Goal: Communication & Community: Ask a question

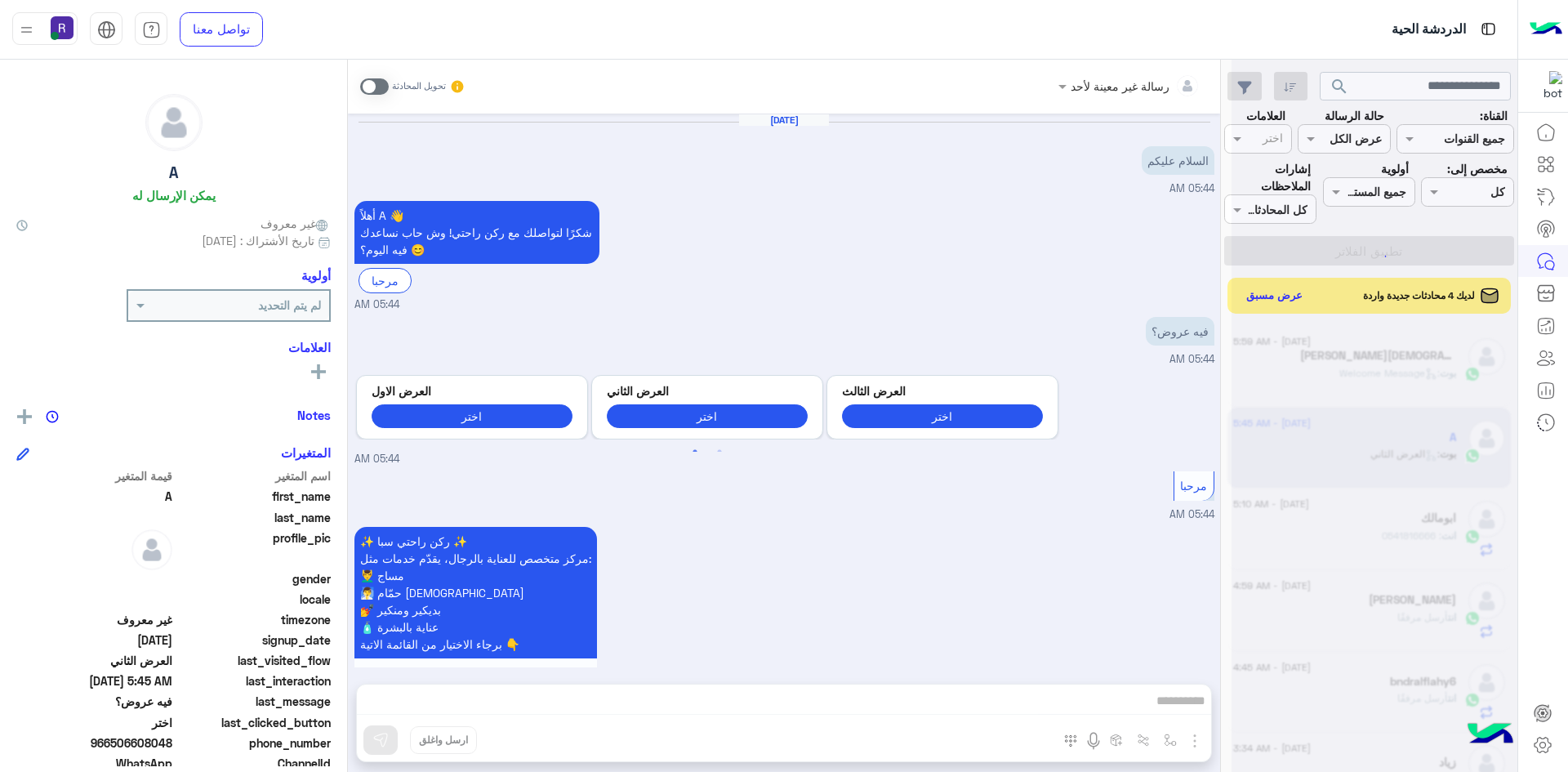
scroll to position [2019, 0]
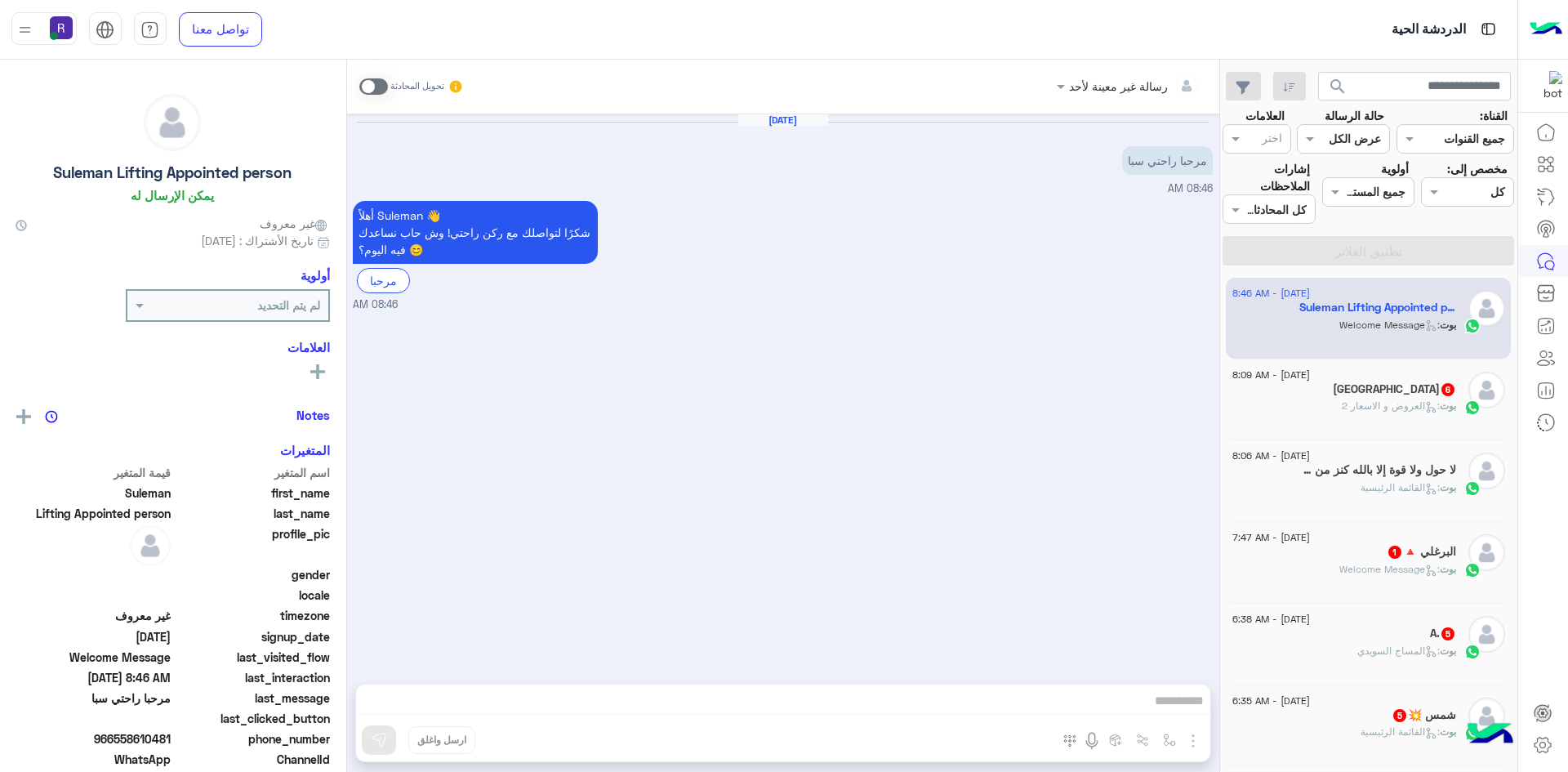
click at [1401, 407] on span ": العروض و الاسعار 2" at bounding box center [1390, 405] width 98 height 12
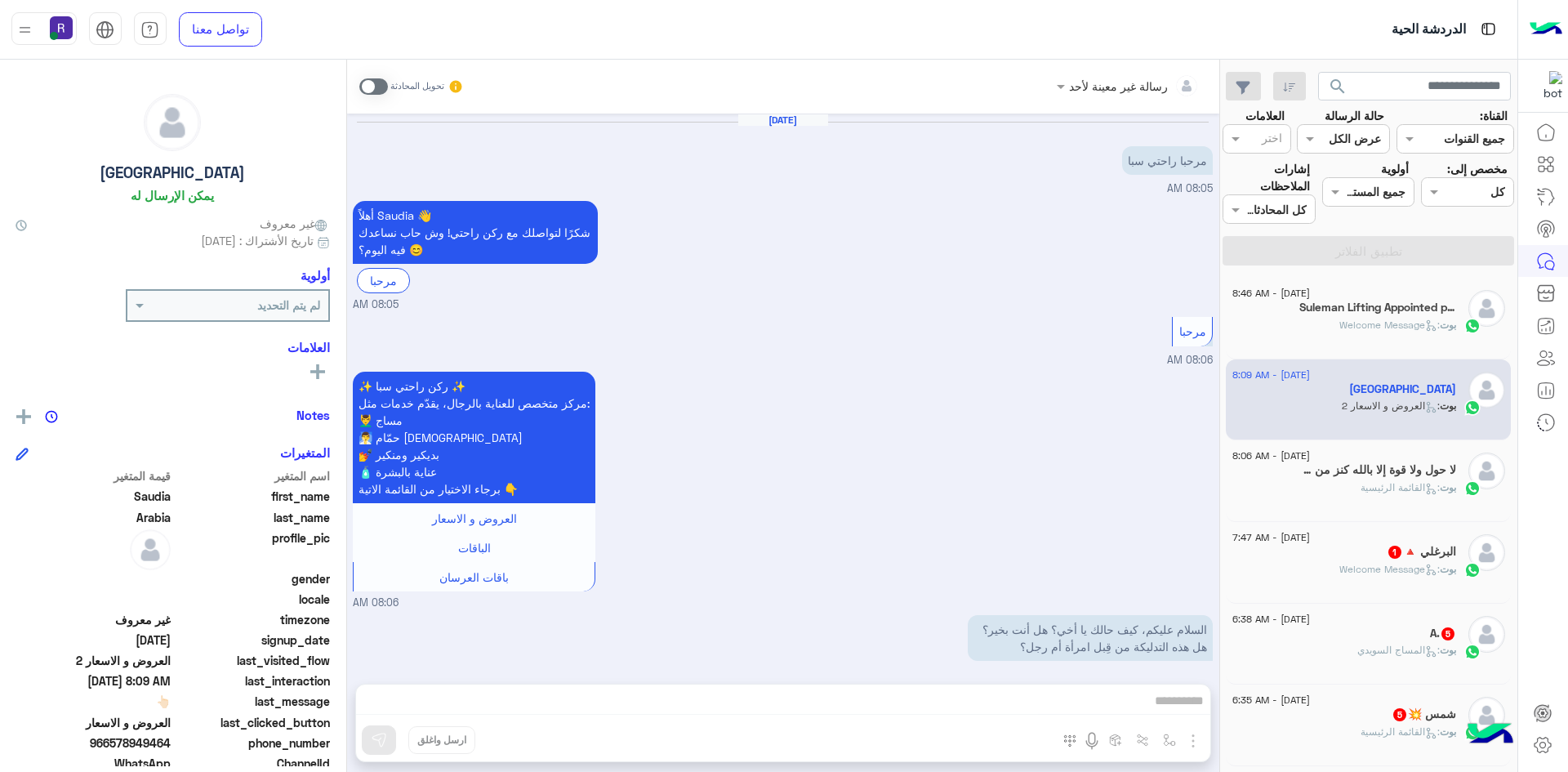
scroll to position [805, 0]
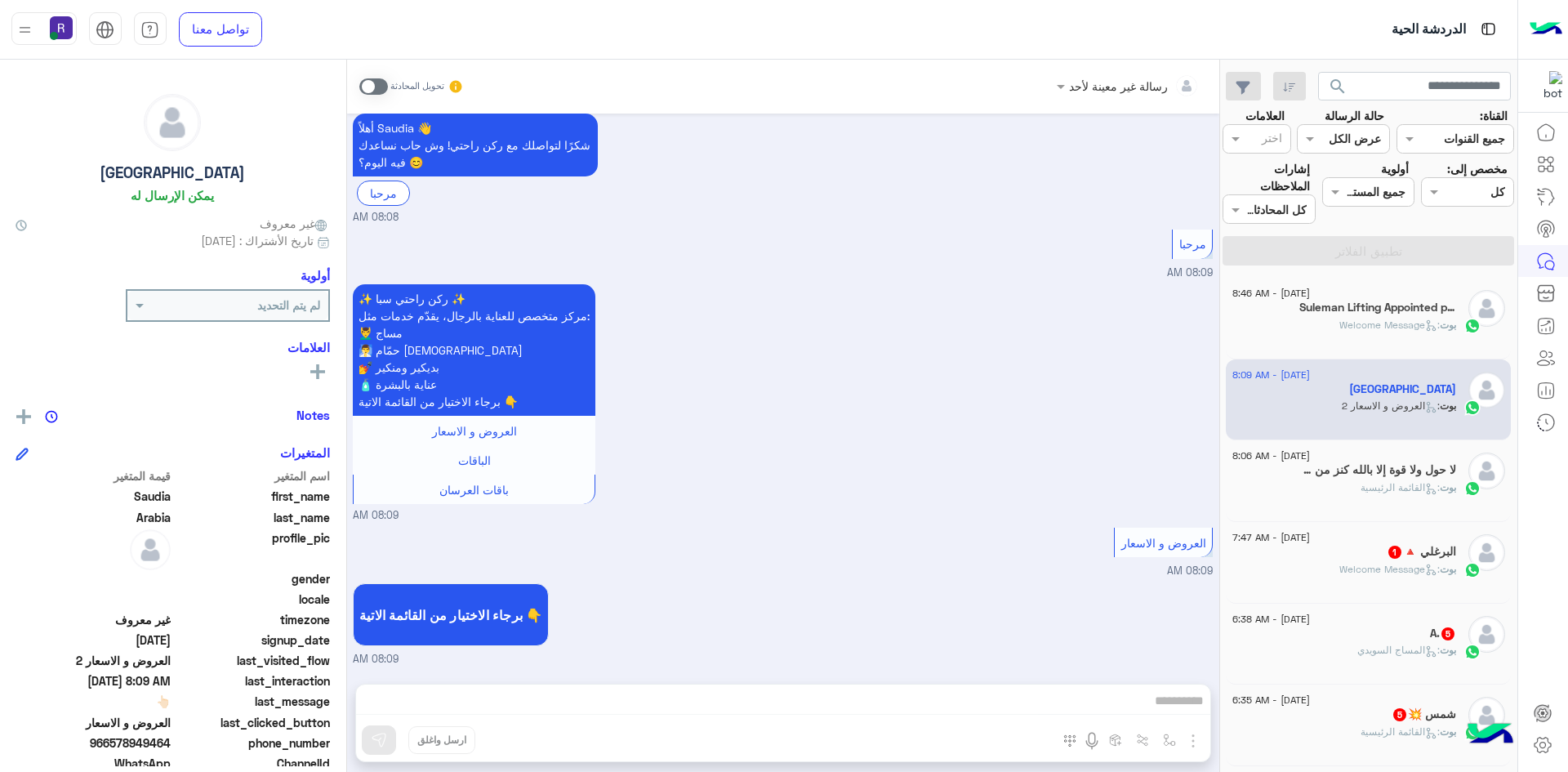
click at [1399, 450] on div "[DATE] - 8:06 AM لا حول ولا قوة إلا بالله كنز من كنوز الجنة 6 بوت : القائمة الر…" at bounding box center [1368, 481] width 285 height 82
click at [1412, 548] on h5 "البرغلي 🔺 1" at bounding box center [1422, 551] width 69 height 14
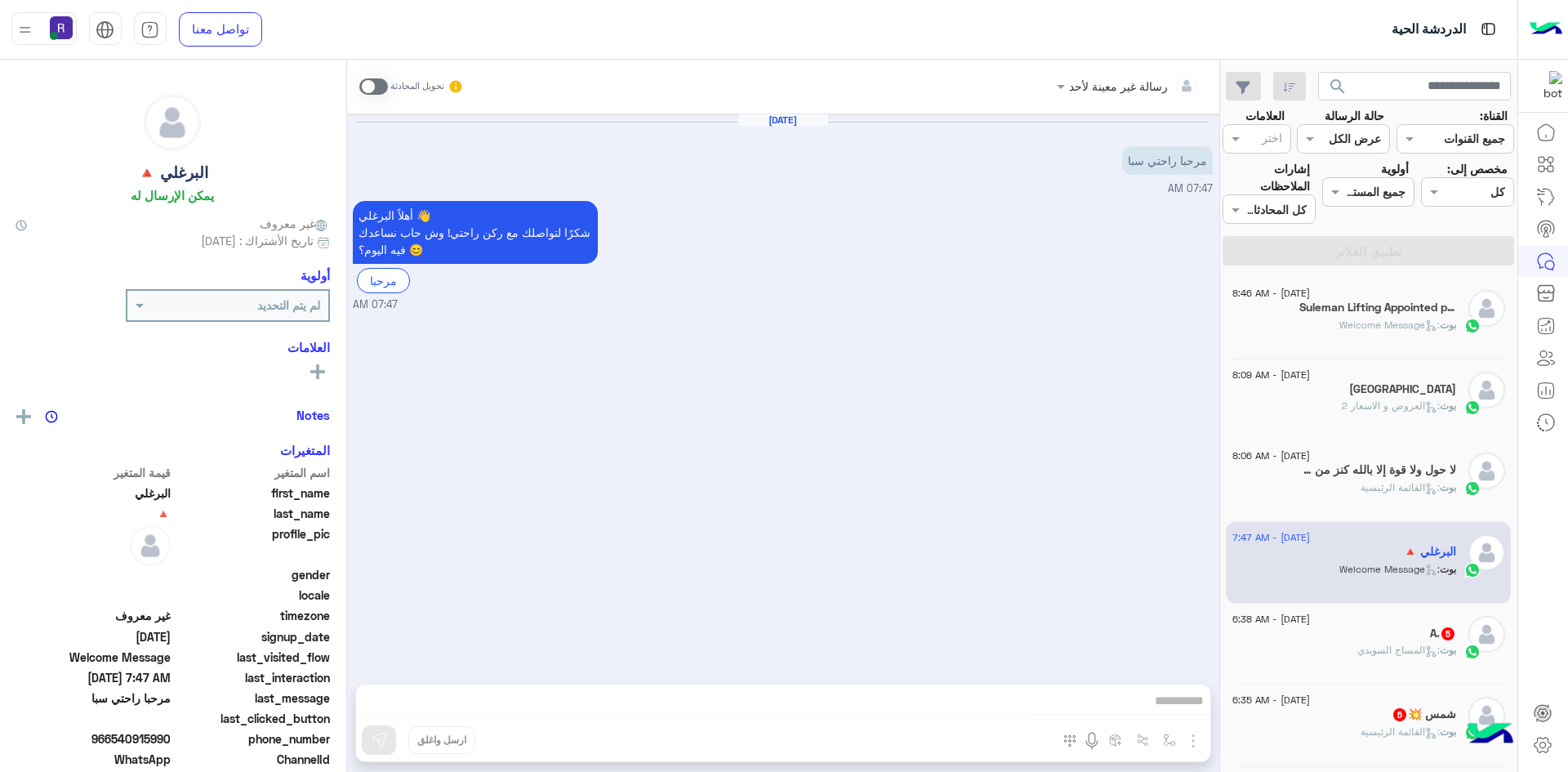
click at [1402, 627] on div "A. 5" at bounding box center [1344, 635] width 223 height 17
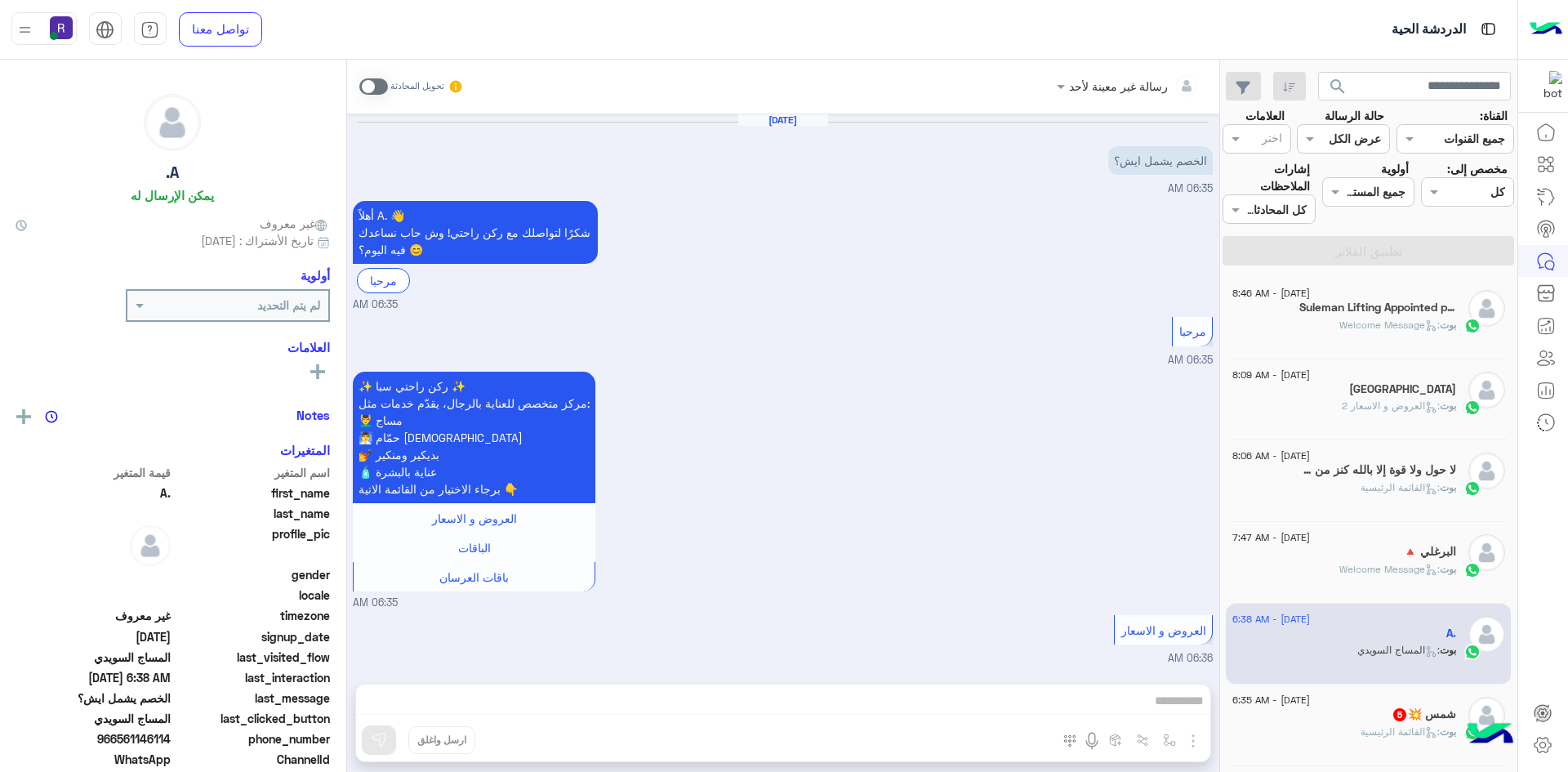
scroll to position [813, 0]
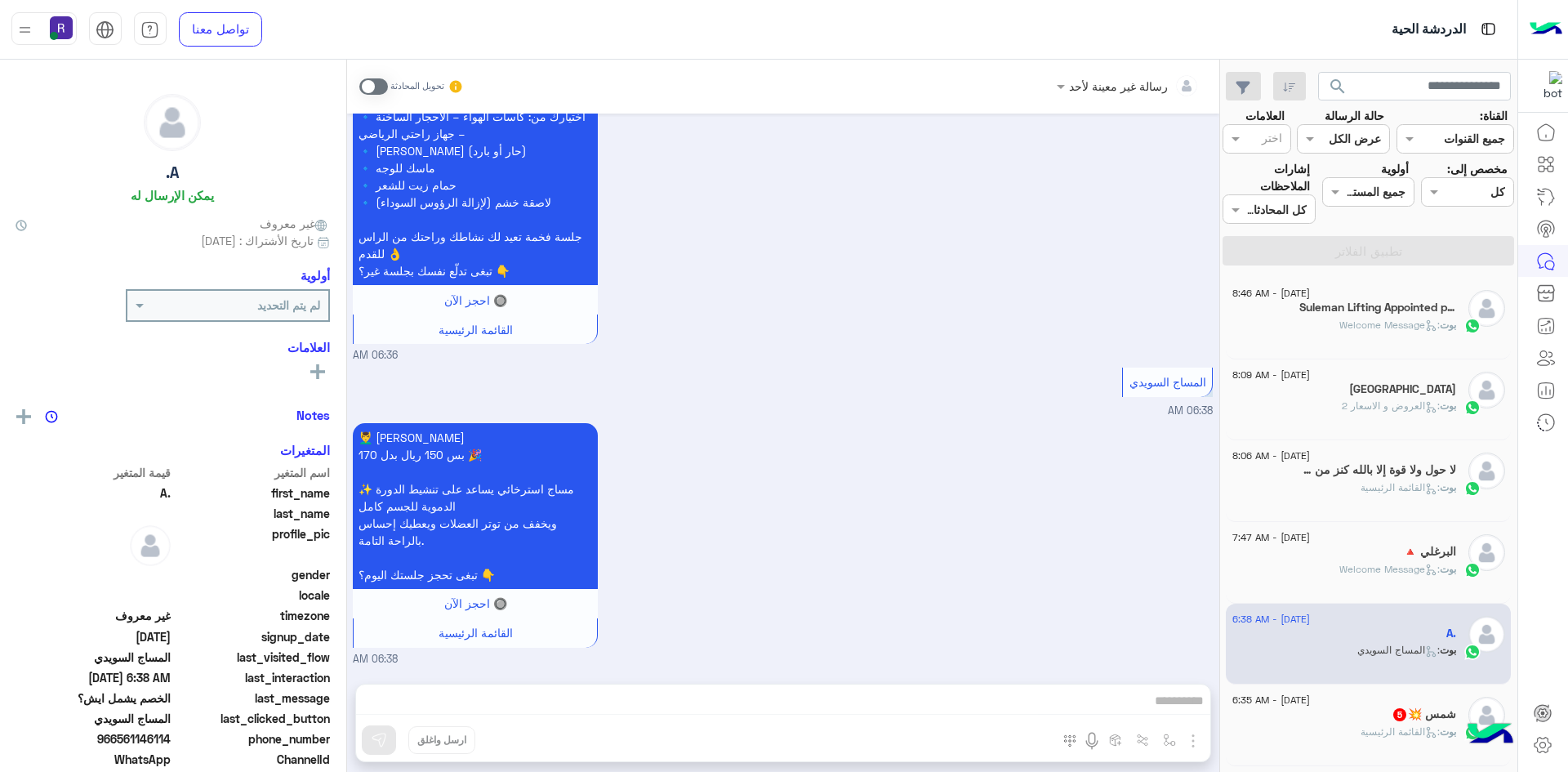
click at [1403, 723] on div "شمس 💥 5" at bounding box center [1344, 716] width 223 height 17
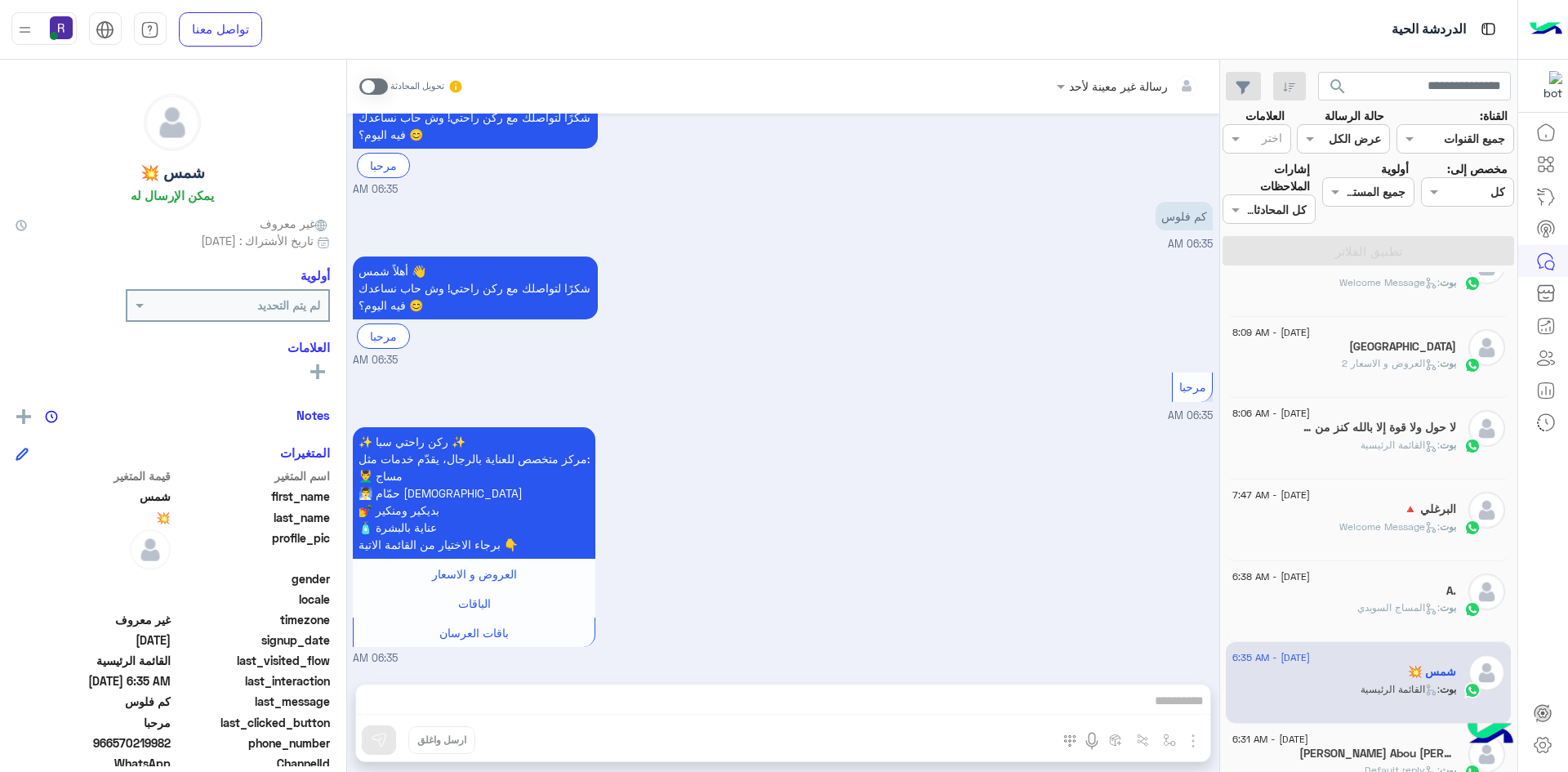
scroll to position [82, 0]
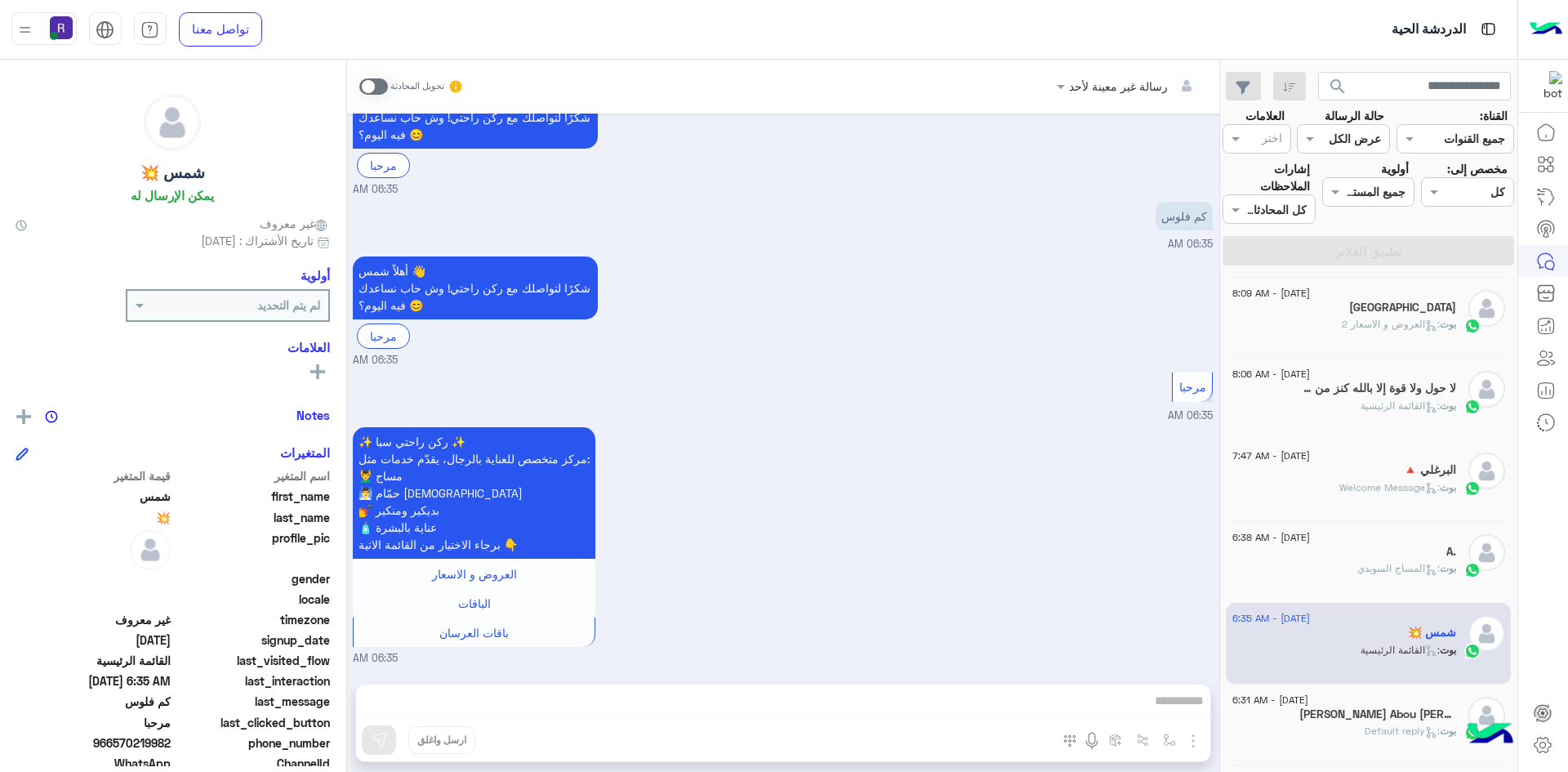
click at [1395, 718] on h5 "[PERSON_NAME] Abou [PERSON_NAME] 3" at bounding box center [1378, 714] width 157 height 14
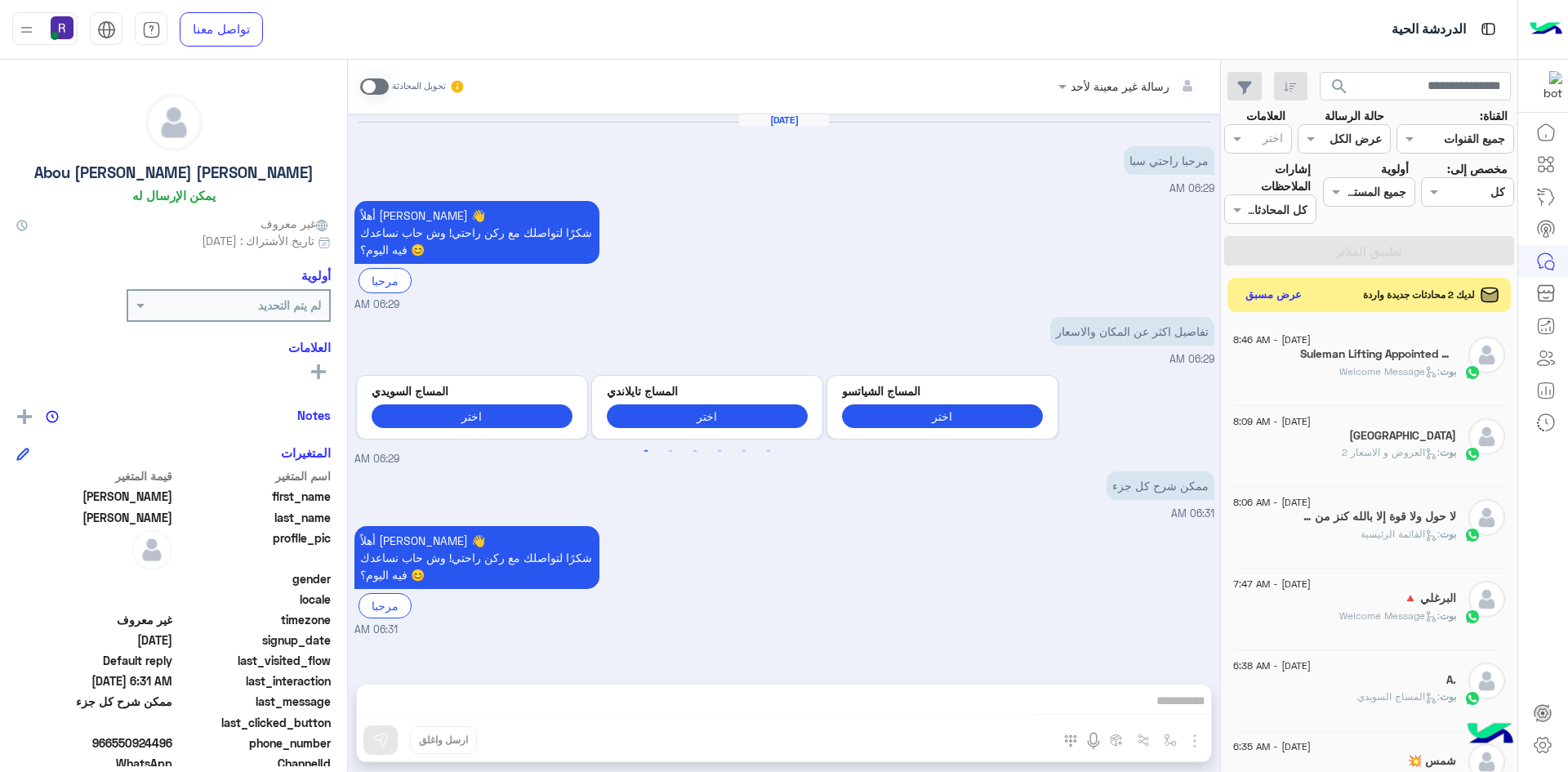
click at [1266, 303] on button "عرض مسبق" at bounding box center [1274, 295] width 68 height 22
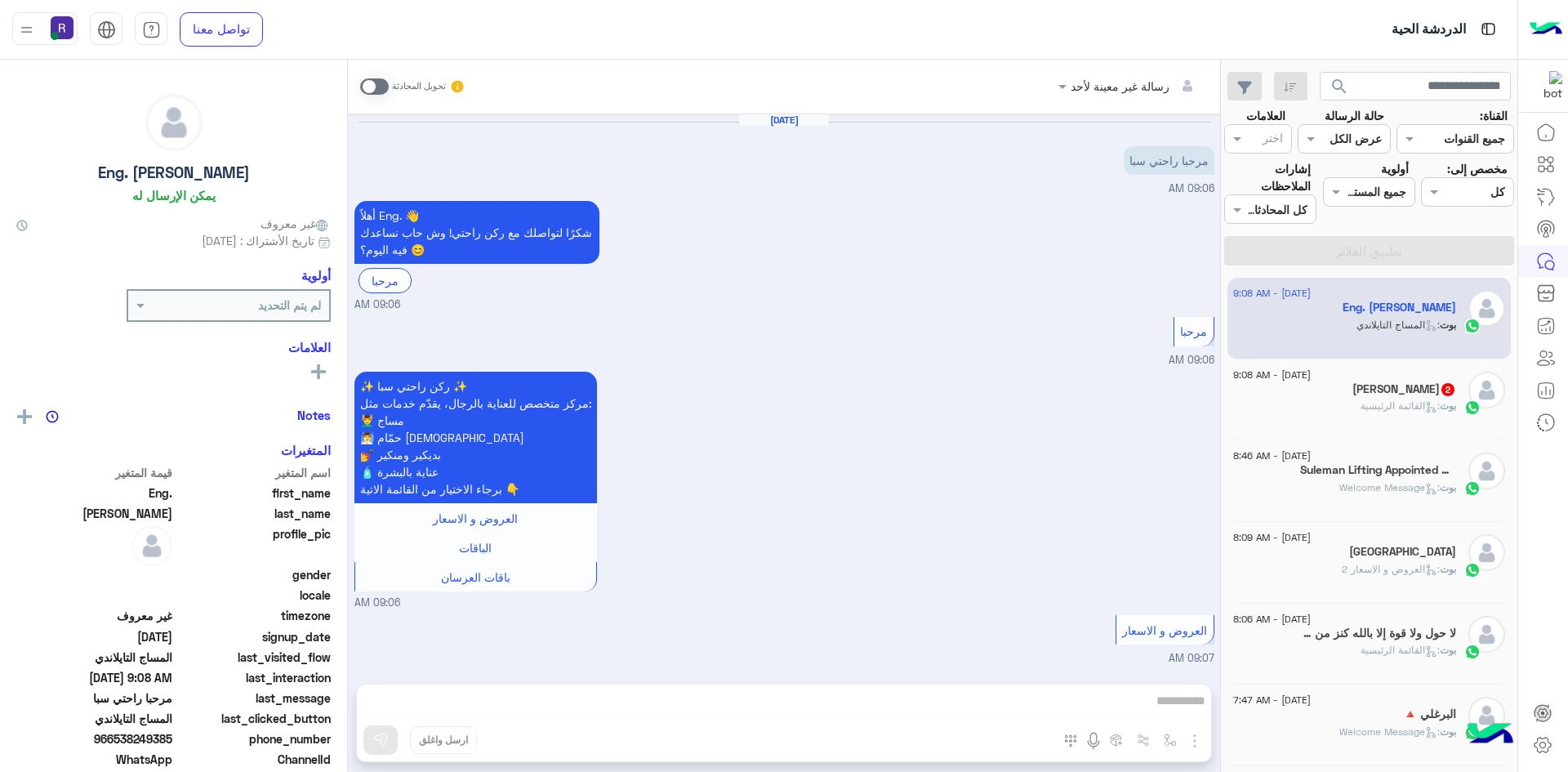
scroll to position [1958, 0]
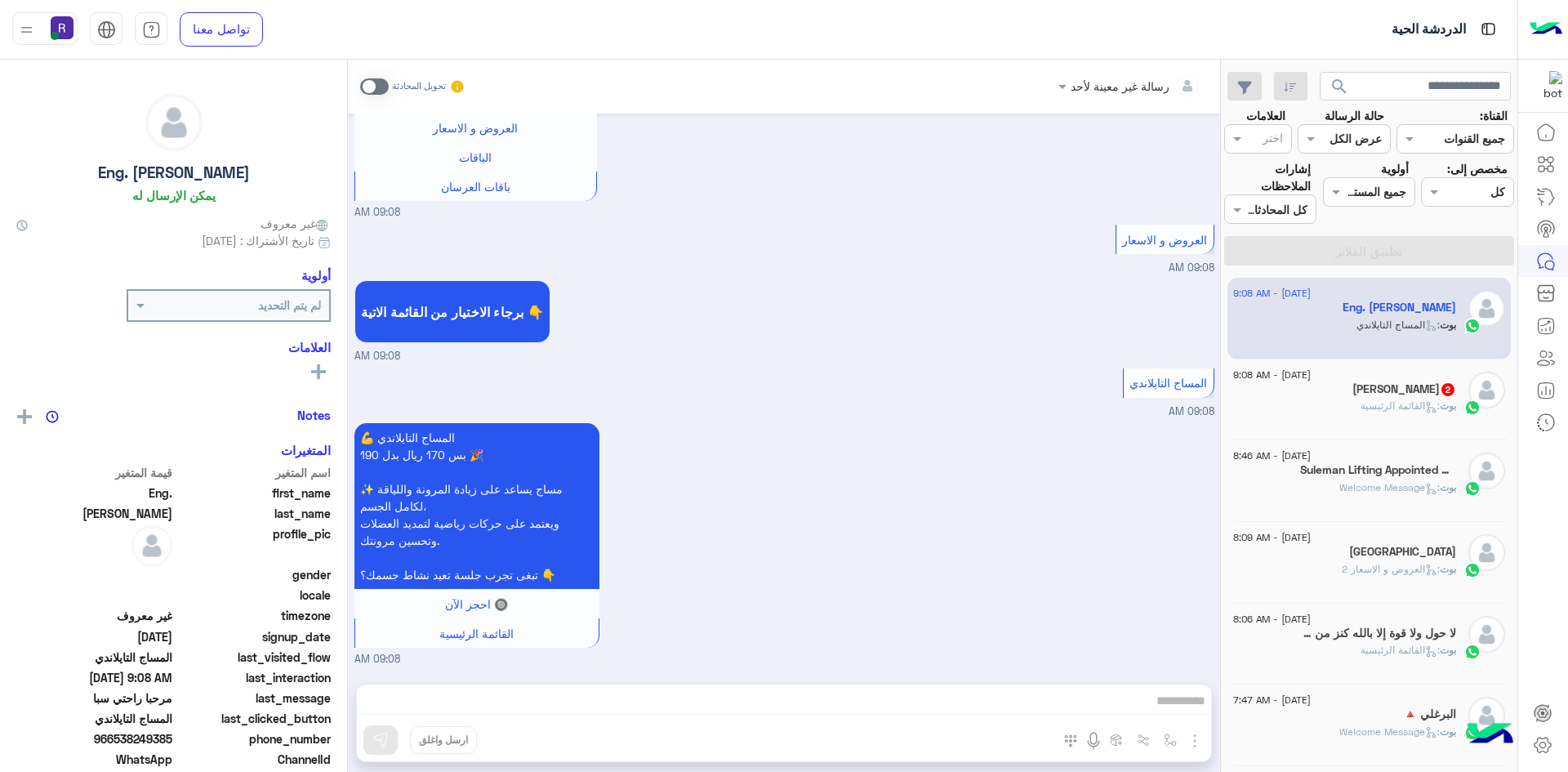
click at [1399, 408] on span ": القائمة الرئيسية" at bounding box center [1400, 405] width 79 height 12
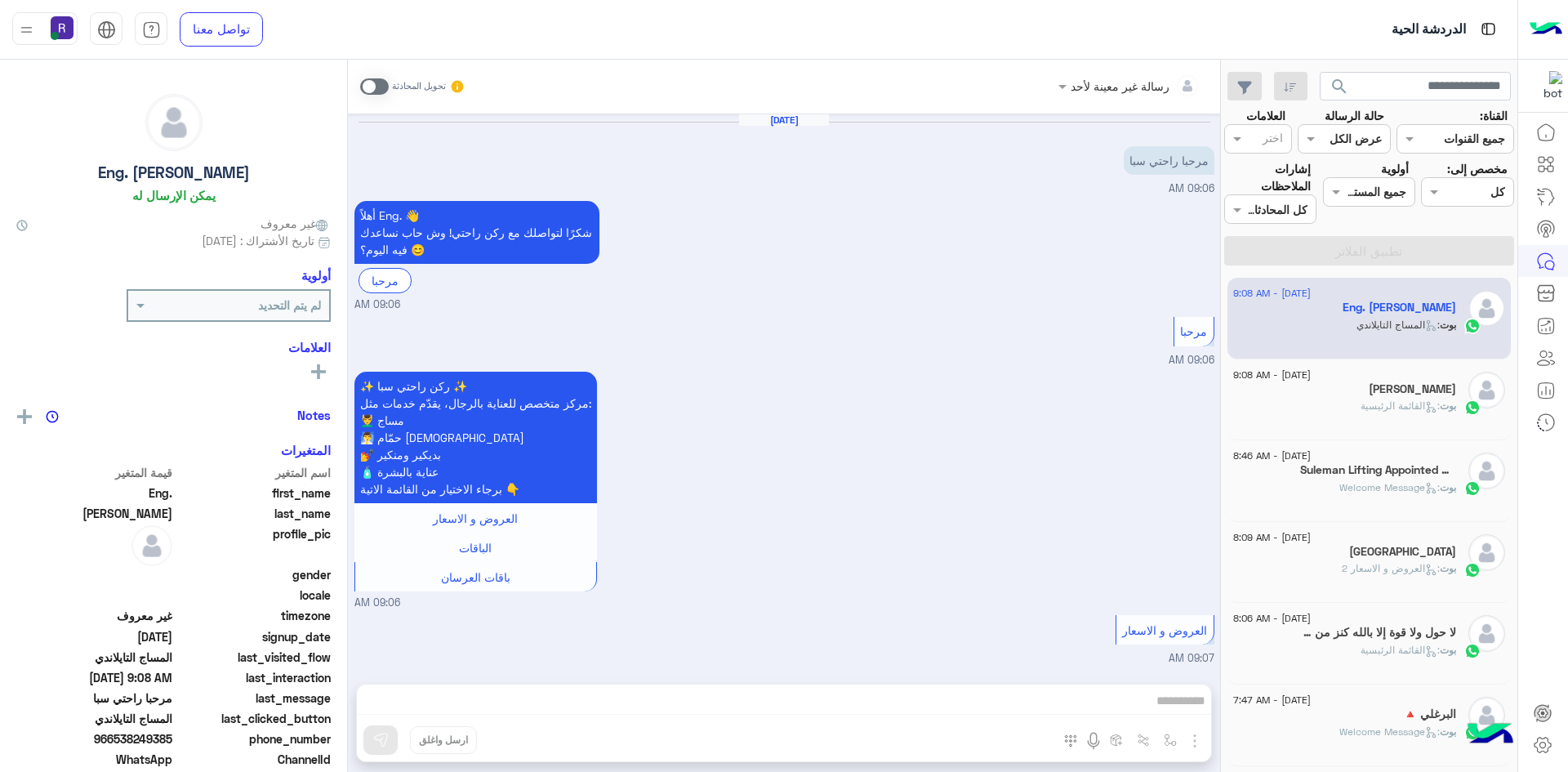
scroll to position [1958, 0]
